Goal: Task Accomplishment & Management: Manage account settings

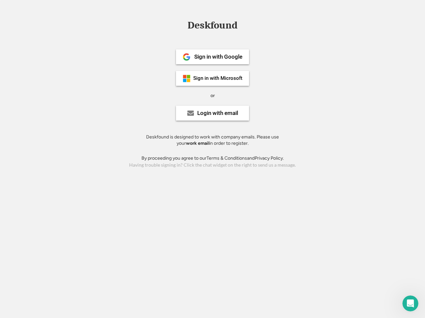
click at [212, 95] on div "or" at bounding box center [212, 96] width 4 height 7
click at [212, 27] on div "Deskfound" at bounding box center [212, 25] width 56 height 10
click at [181, 25] on div "Deskfound" at bounding box center [212, 26] width 425 height 13
click at [212, 27] on div "Deskfound" at bounding box center [212, 25] width 56 height 10
click at [212, 96] on div "or" at bounding box center [212, 96] width 4 height 7
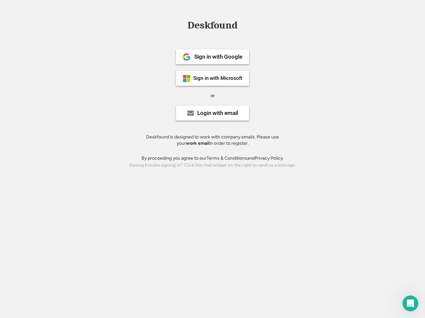
click at [212, 57] on div "Sign in with Google" at bounding box center [218, 57] width 48 height 6
click at [218, 57] on div "Sign in with Google" at bounding box center [218, 57] width 48 height 6
click at [186, 57] on img at bounding box center [186, 57] width 8 height 8
click at [212, 78] on div "Sign in with Microsoft" at bounding box center [217, 78] width 49 height 5
click at [218, 78] on div "Sign in with Microsoft" at bounding box center [217, 78] width 49 height 5
